Goal: Information Seeking & Learning: Get advice/opinions

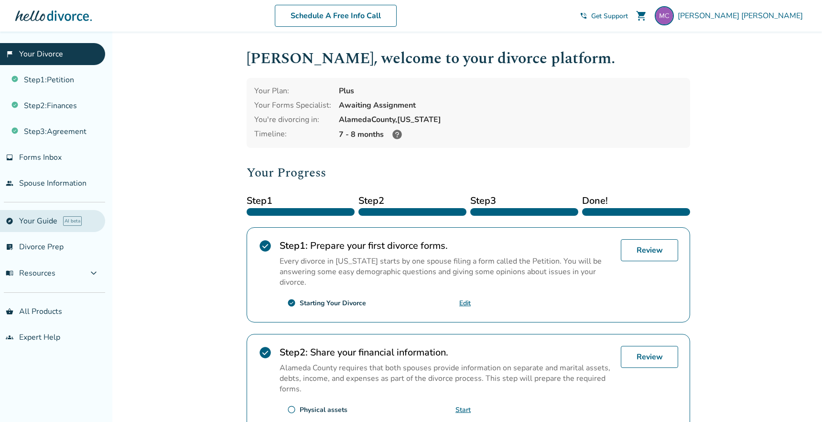
click at [61, 221] on link "explore Your Guide AI beta" at bounding box center [52, 221] width 105 height 22
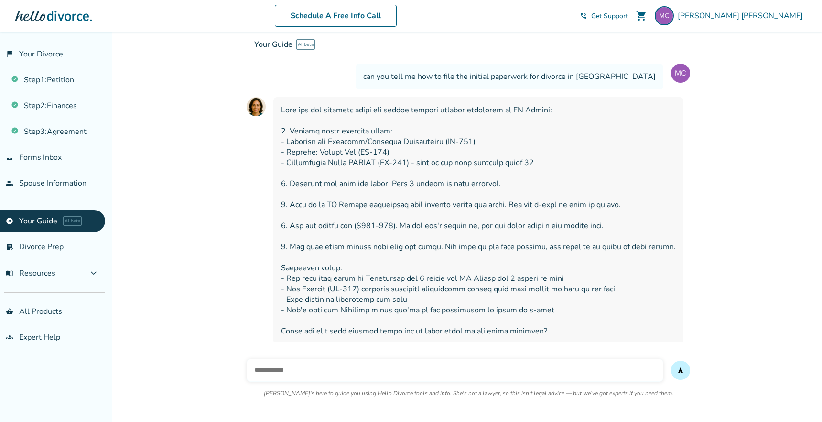
click at [311, 367] on input "text" at bounding box center [455, 369] width 417 height 23
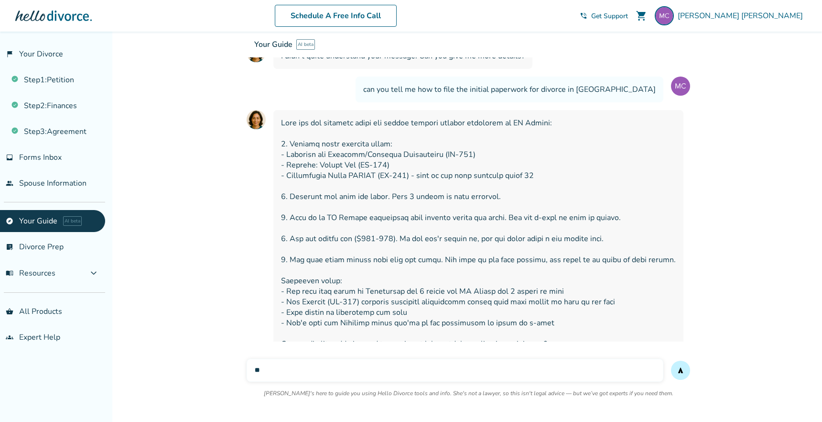
scroll to position [8664, 0]
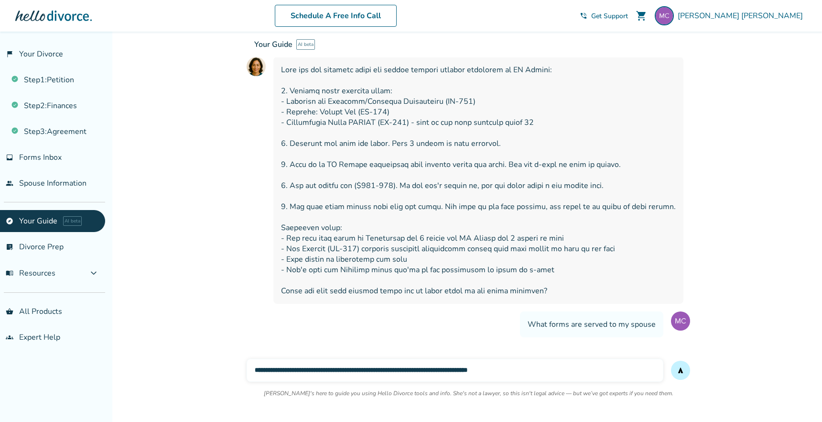
type input "**********"
click at [671, 360] on button "send" at bounding box center [680, 369] width 19 height 19
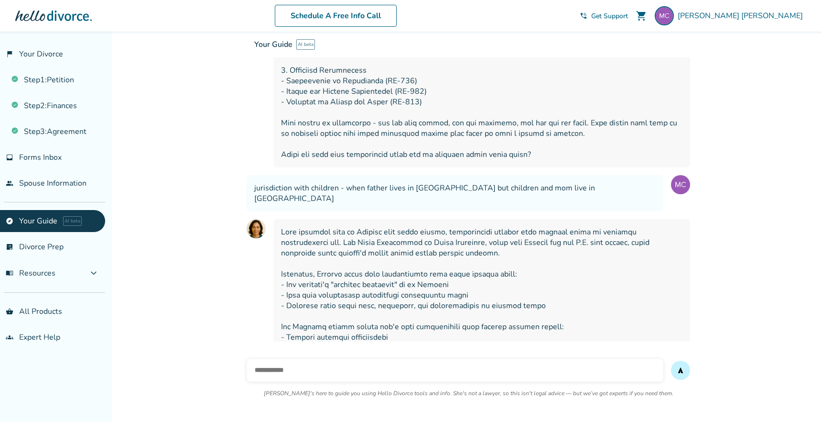
scroll to position [9131, 0]
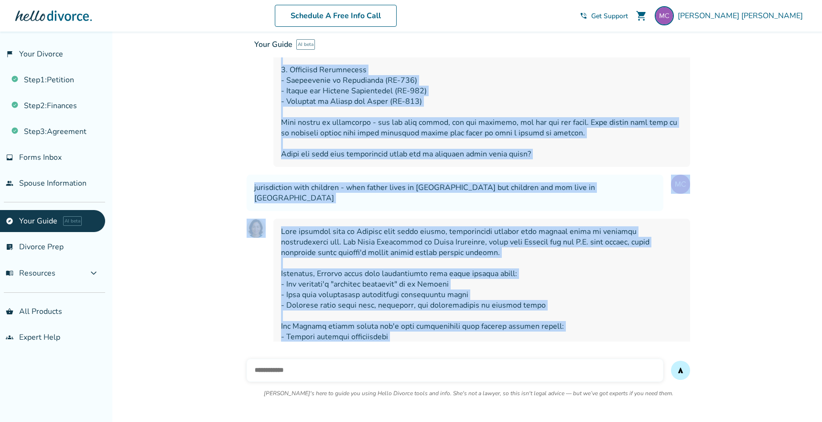
drag, startPoint x: 499, startPoint y: 328, endPoint x: 280, endPoint y: 87, distance: 325.5
copy div "Lor Ipsumd sitametc adipi eli seddoei tempori — utl’et dolo magnaal enim admi V…"
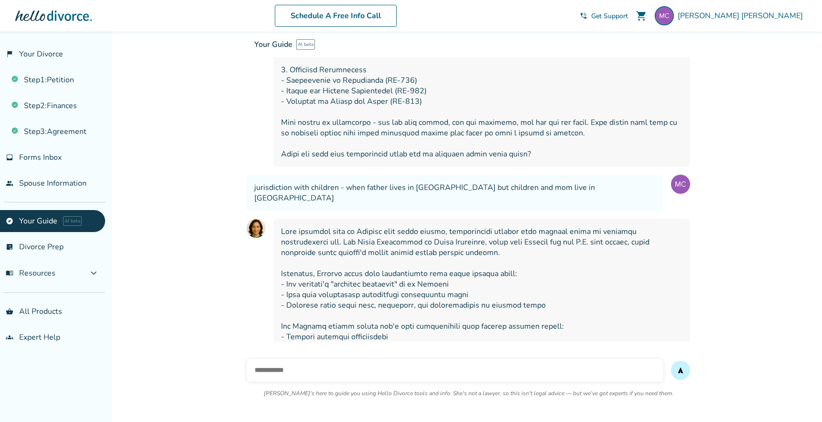
click at [598, 226] on span at bounding box center [482, 357] width 402 height 263
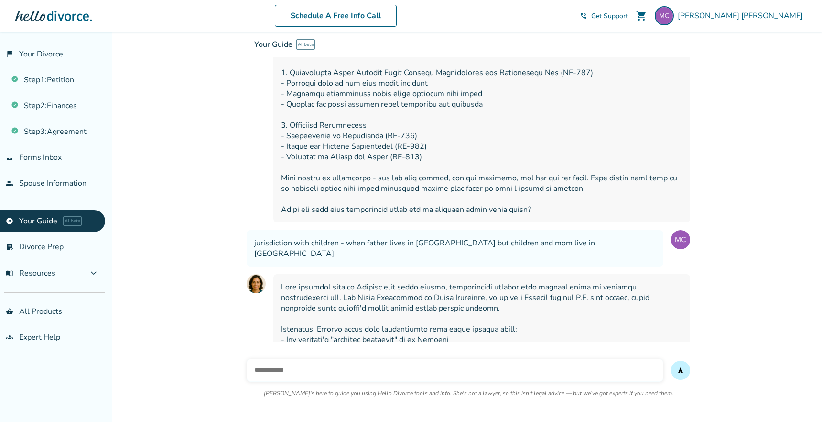
scroll to position [9092, 0]
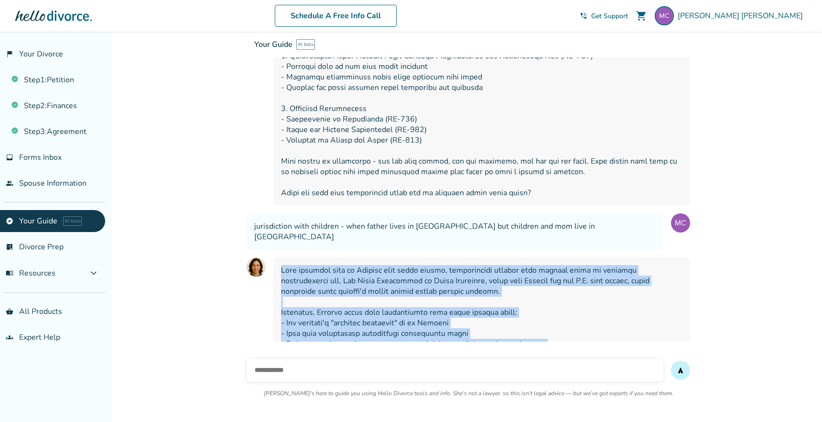
drag, startPoint x: 282, startPoint y: 117, endPoint x: 318, endPoint y: 364, distance: 250.3
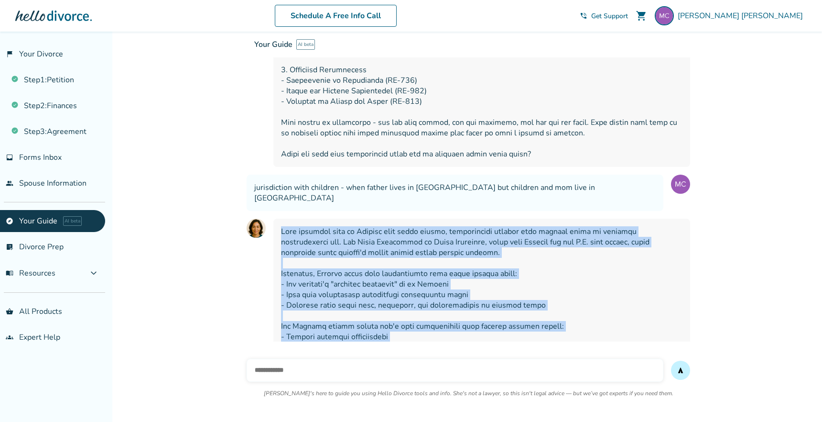
copy span "When children live in [GEOGRAPHIC_DATA] with their mother, jurisdiction becomes…"
